Goal: Task Accomplishment & Management: Use online tool/utility

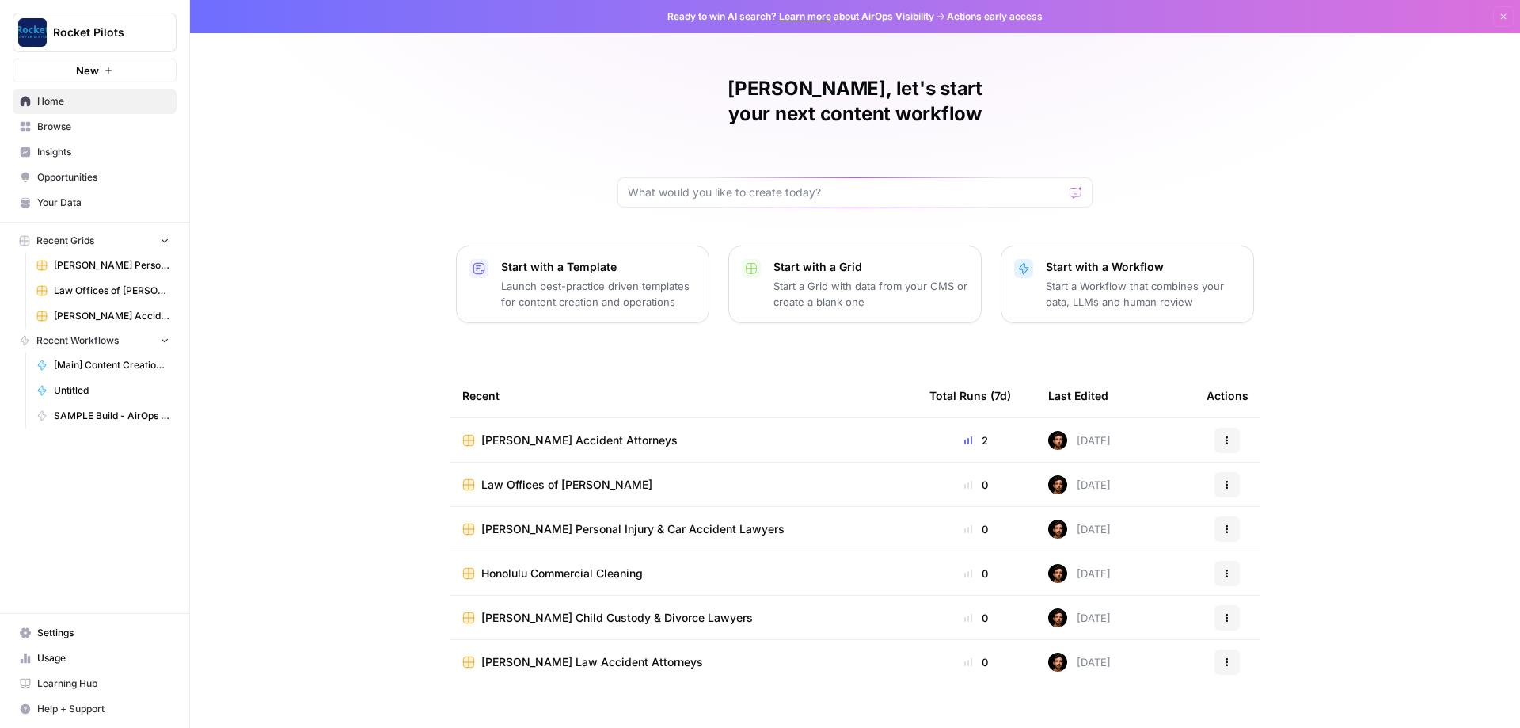
click at [64, 127] on span "Browse" at bounding box center [103, 127] width 132 height 14
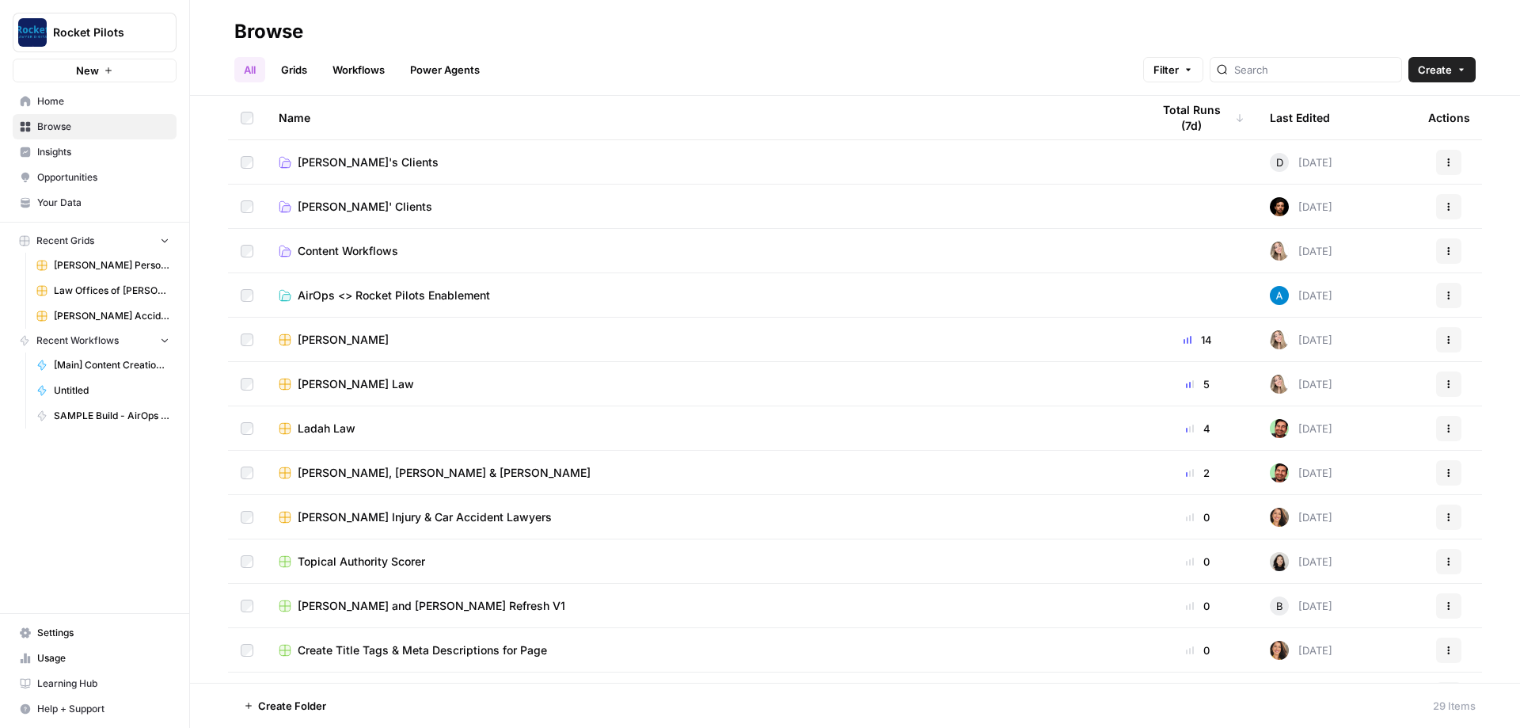
click at [349, 206] on span "[PERSON_NAME]' Clients" at bounding box center [365, 207] width 135 height 16
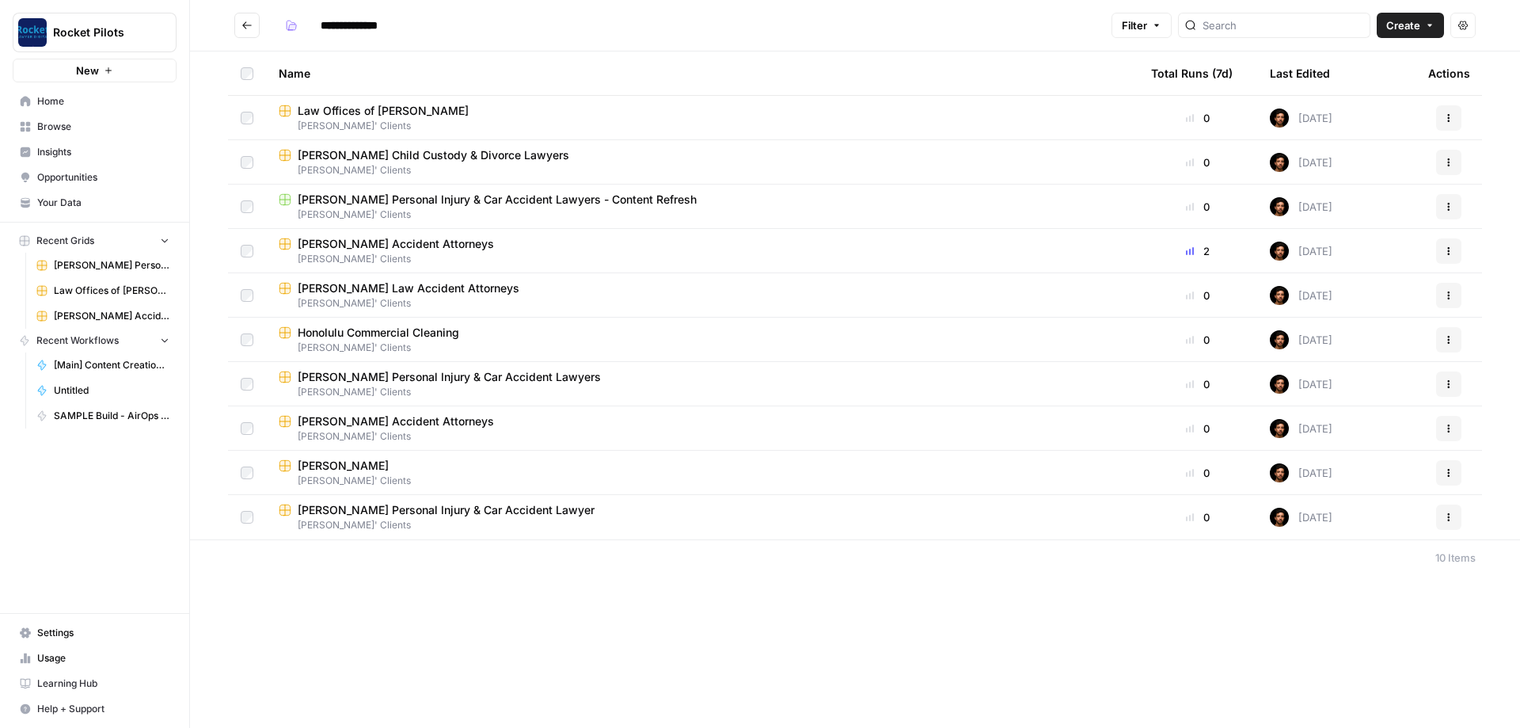
click at [397, 292] on span "[PERSON_NAME] Law Accident Attorneys" at bounding box center [409, 288] width 222 height 16
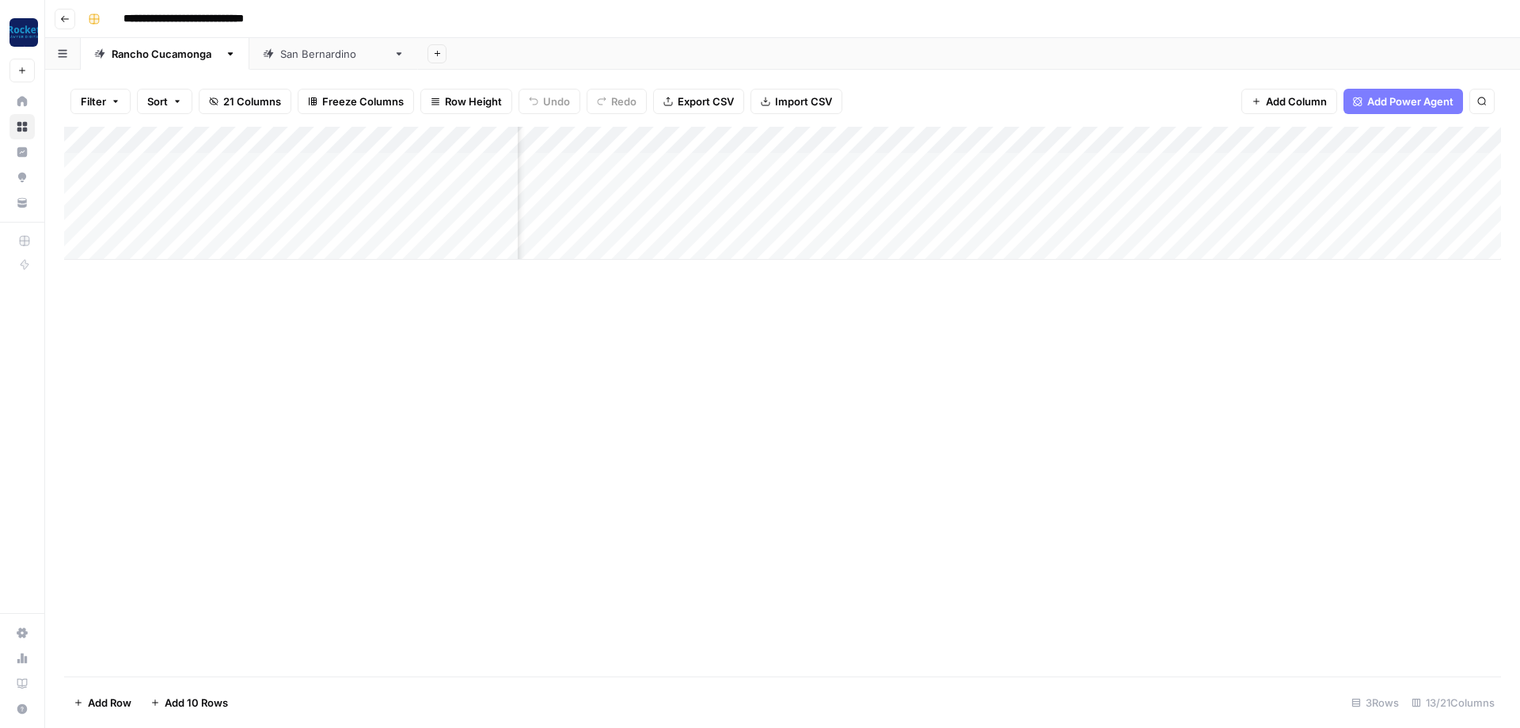
scroll to position [0, 618]
click at [1094, 191] on div "Add Column" at bounding box center [782, 193] width 1437 height 133
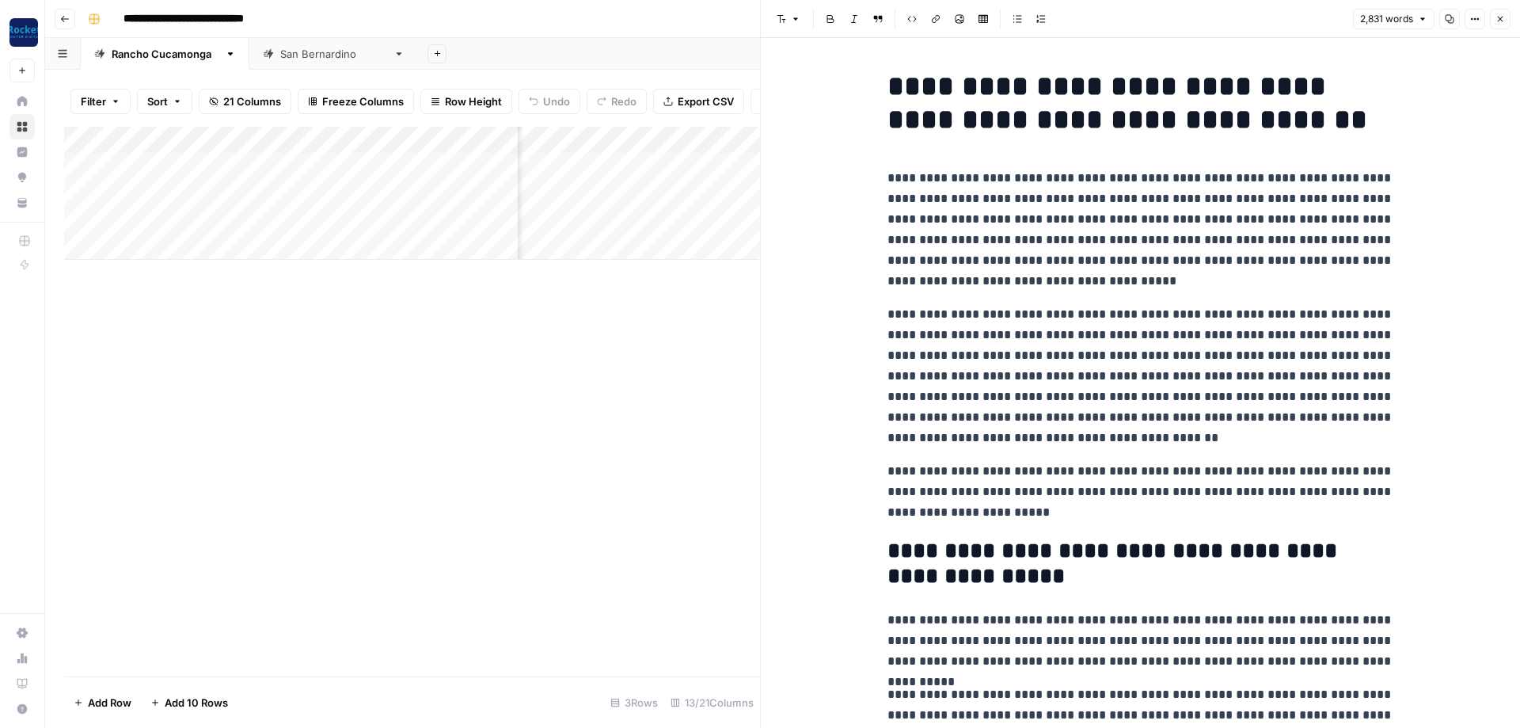
click at [397, 186] on div "Add Column" at bounding box center [412, 193] width 696 height 133
type textarea "**********"
click at [355, 395] on div "Add Column" at bounding box center [412, 402] width 696 height 550
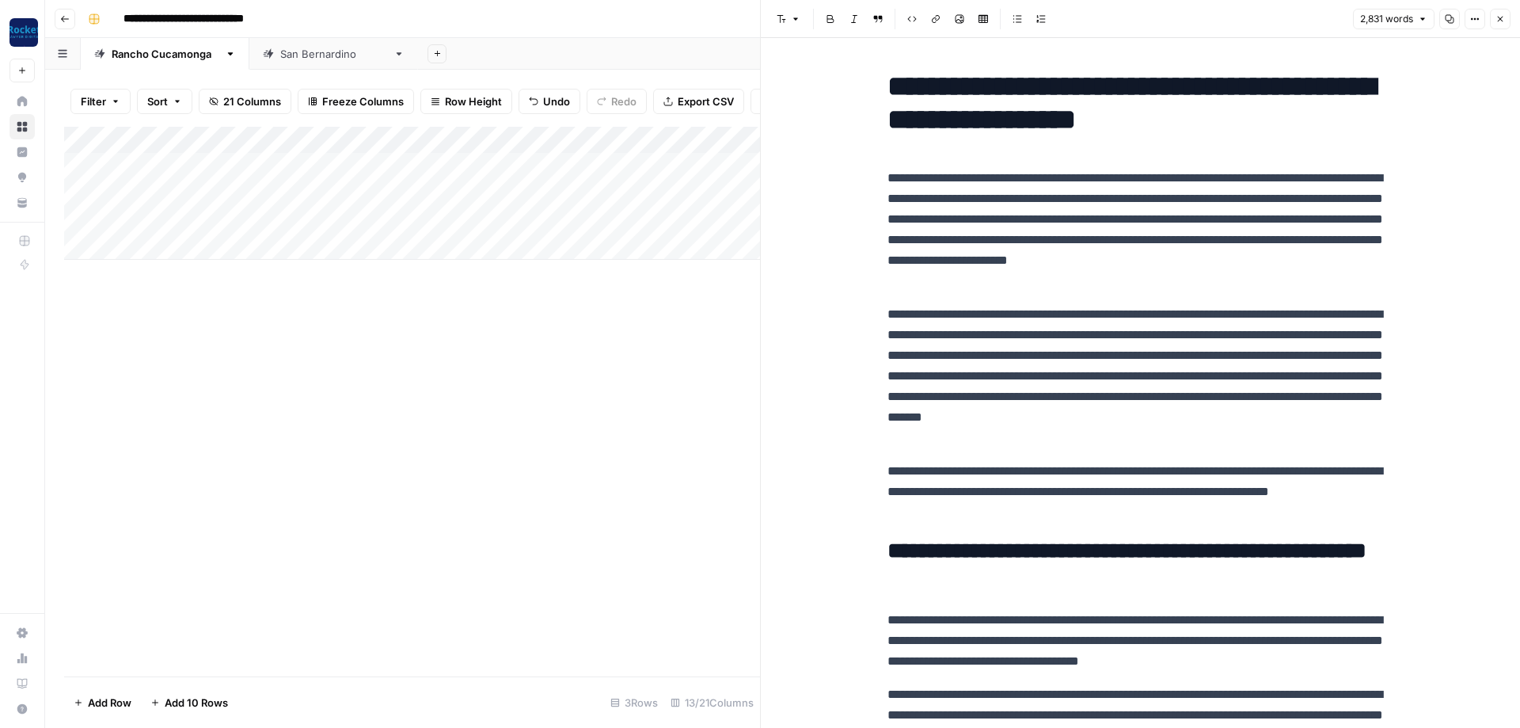
click at [1500, 18] on icon "button" at bounding box center [1501, 20] width 6 height 6
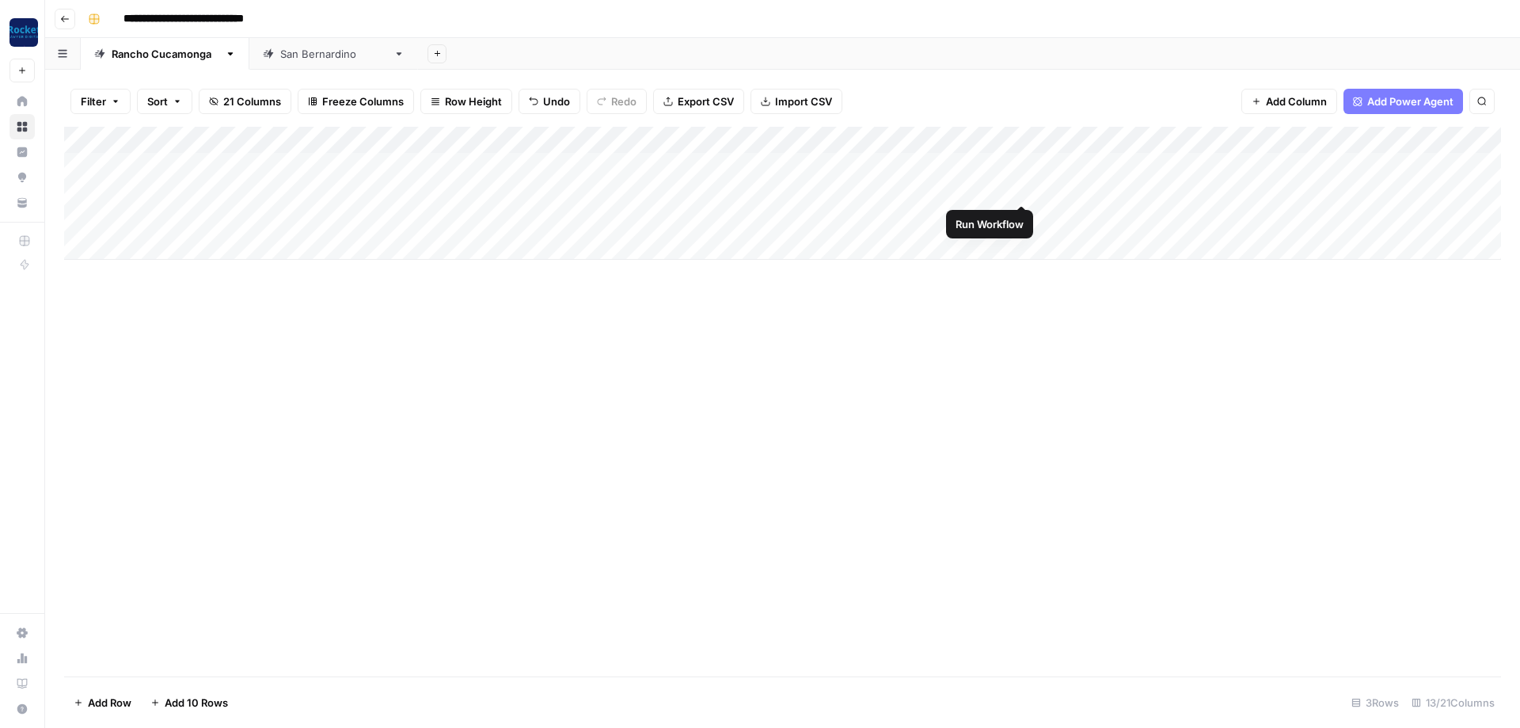
click at [1025, 188] on div "Add Column" at bounding box center [782, 193] width 1437 height 133
click at [661, 186] on div "Add Column" at bounding box center [782, 193] width 1437 height 133
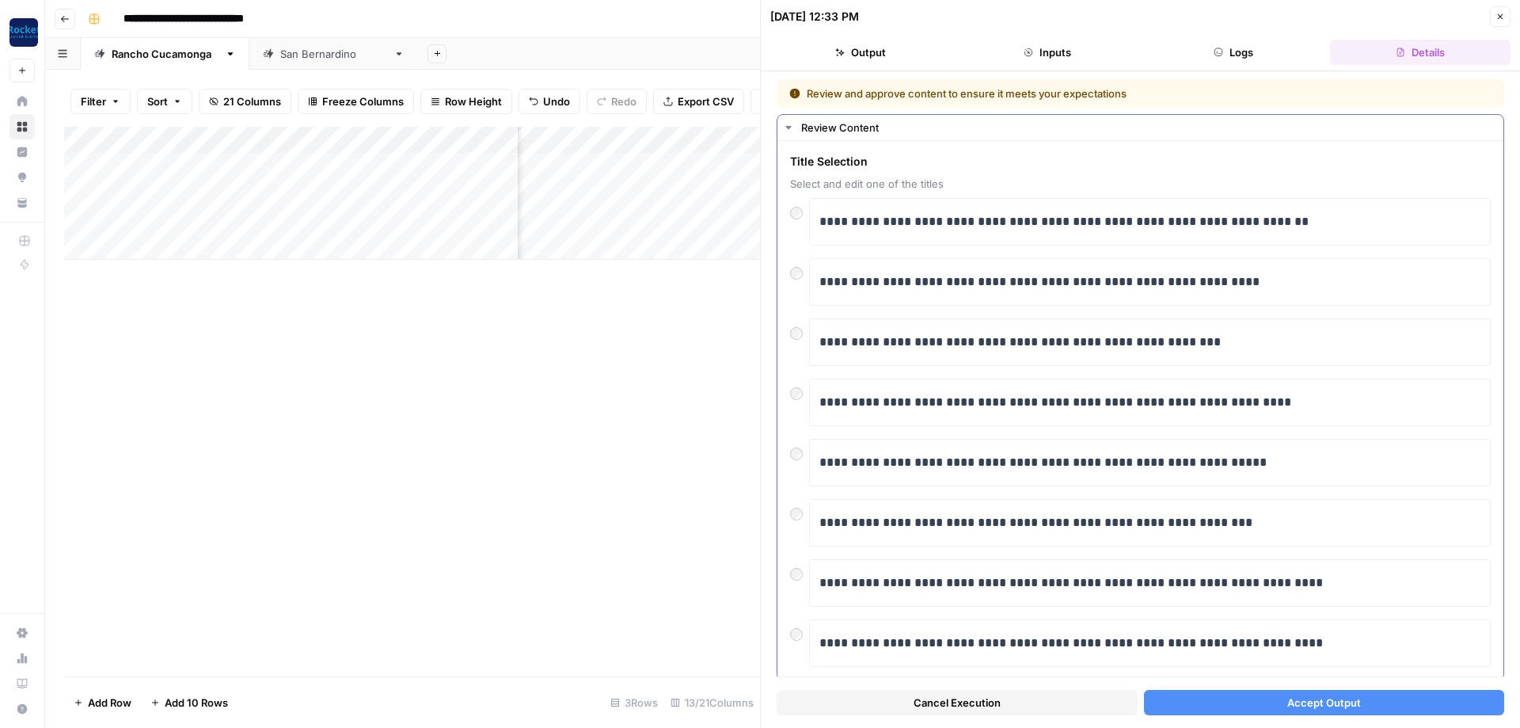
click at [804, 514] on div at bounding box center [799, 510] width 19 height 22
click at [1219, 699] on button "Accept Output" at bounding box center [1324, 702] width 361 height 25
